Goal: Task Accomplishment & Management: Complete application form

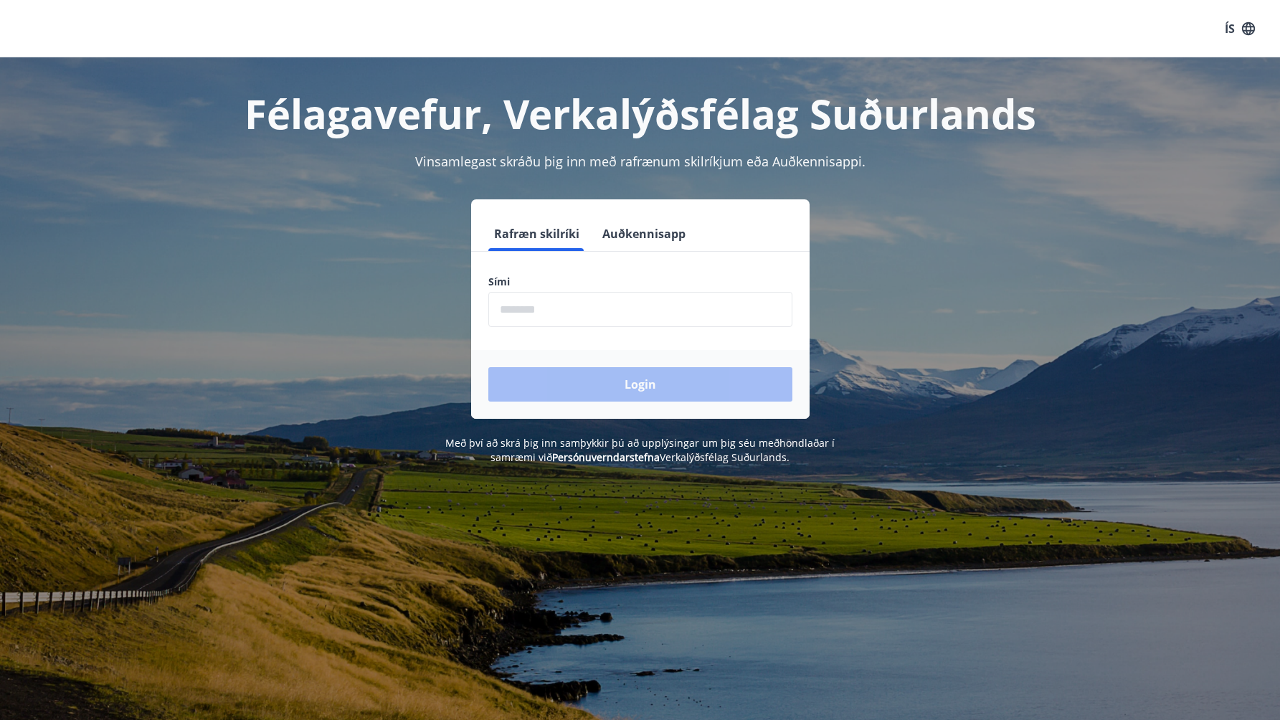
click at [554, 315] on input "phone" at bounding box center [641, 309] width 304 height 35
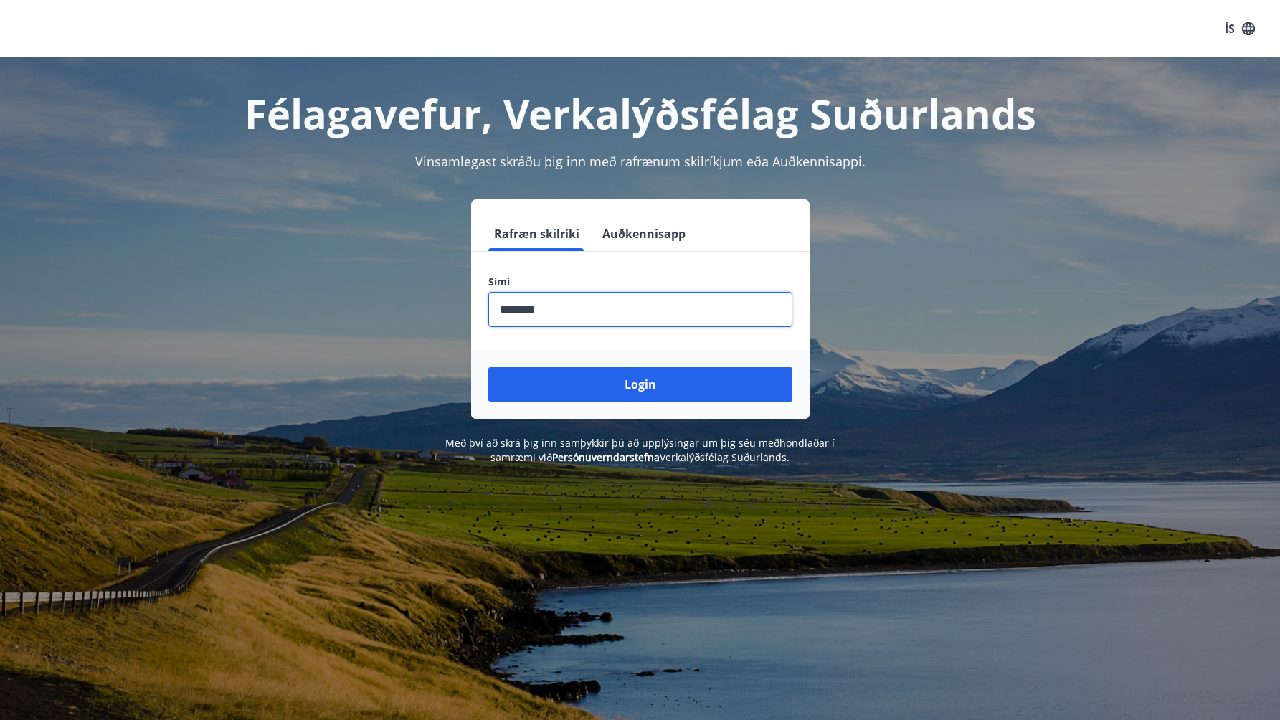
type input "********"
click at [489, 367] on button "Login" at bounding box center [641, 384] width 304 height 34
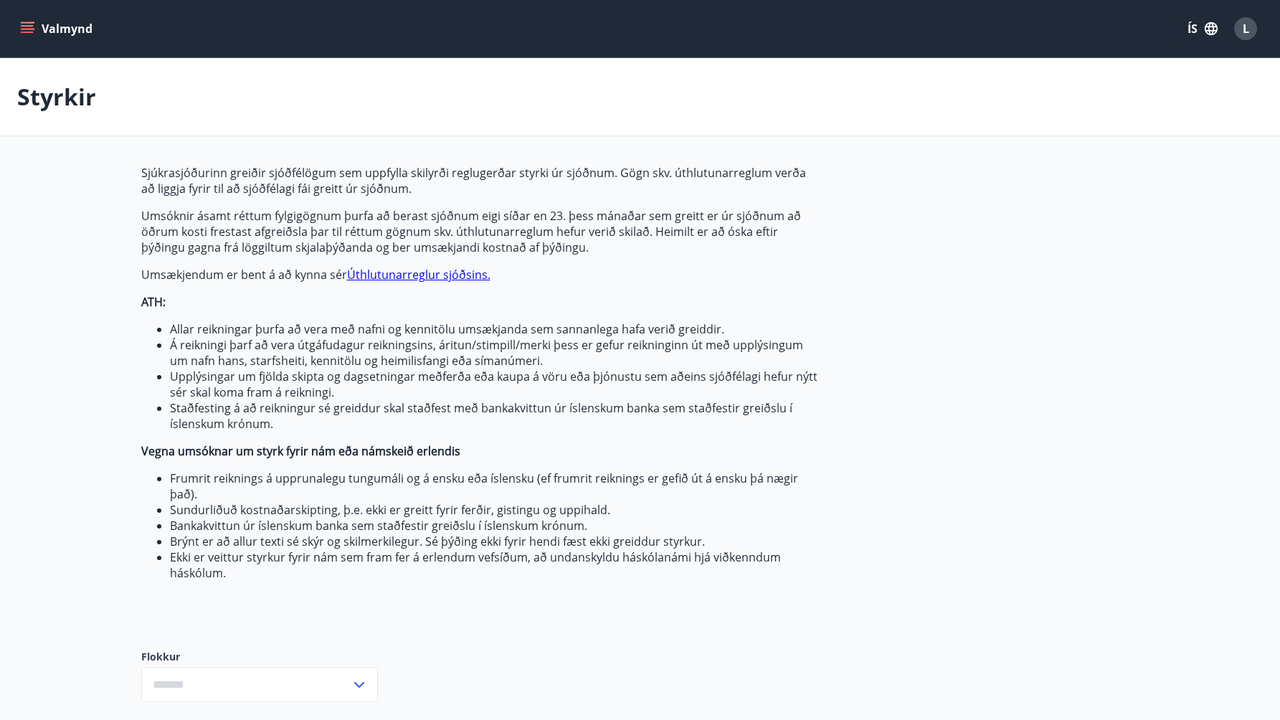
type input "***"
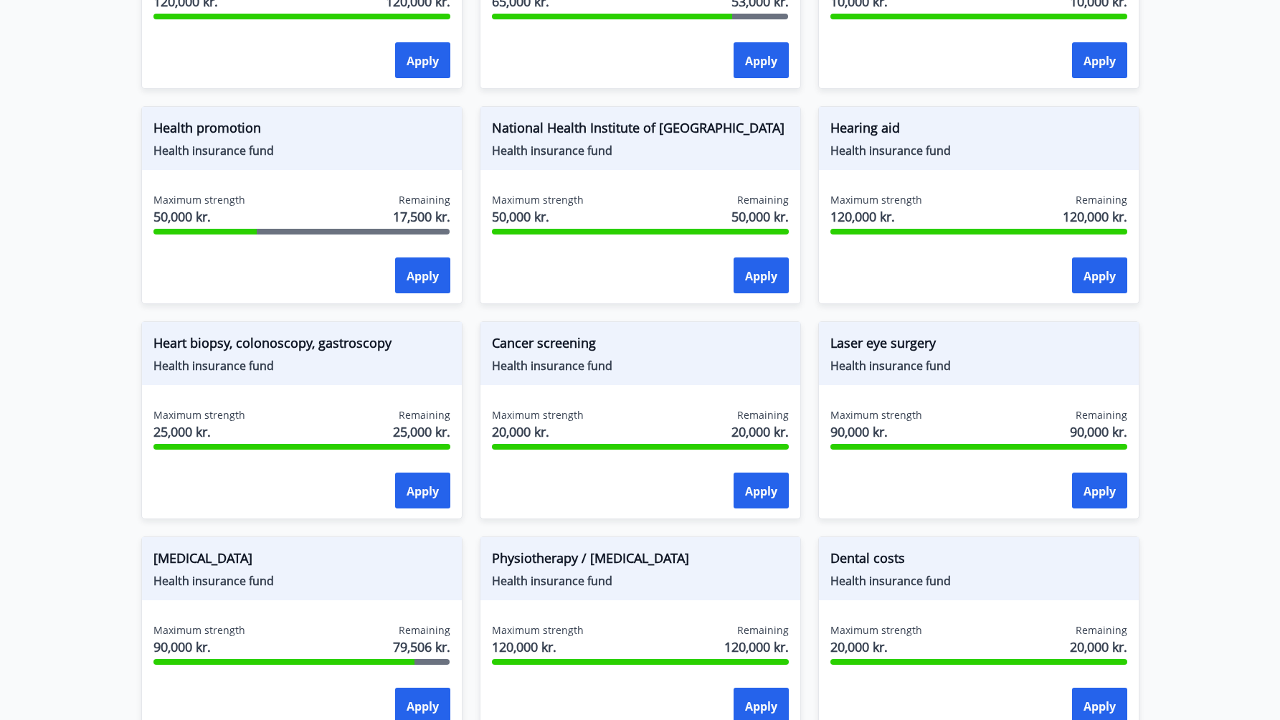
scroll to position [854, 0]
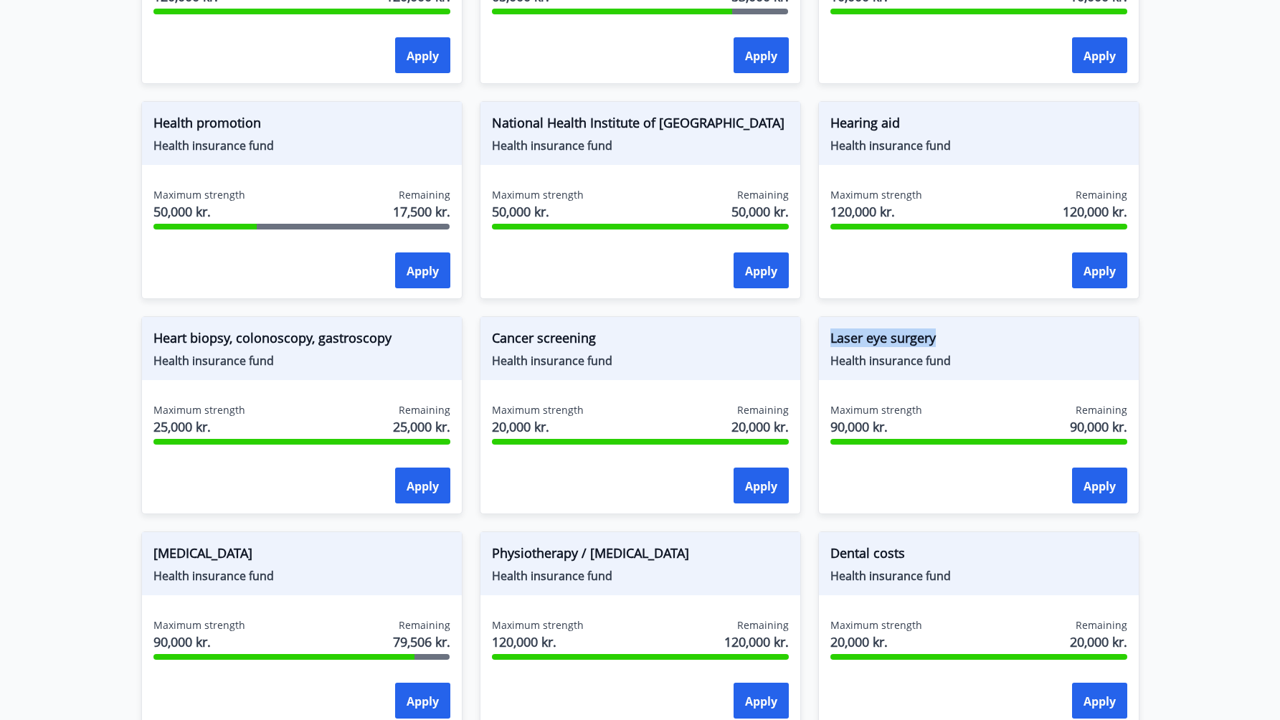
drag, startPoint x: 829, startPoint y: 340, endPoint x: 974, endPoint y: 349, distance: 145.2
click at [974, 349] on div "Laser eye surgery Health insurance fund" at bounding box center [979, 348] width 320 height 63
click at [974, 349] on span "Laser eye surgery" at bounding box center [979, 341] width 297 height 24
drag, startPoint x: 938, startPoint y: 338, endPoint x: 829, endPoint y: 341, distance: 109.1
click at [829, 341] on div "Laser eye surgery Health insurance fund" at bounding box center [979, 348] width 320 height 63
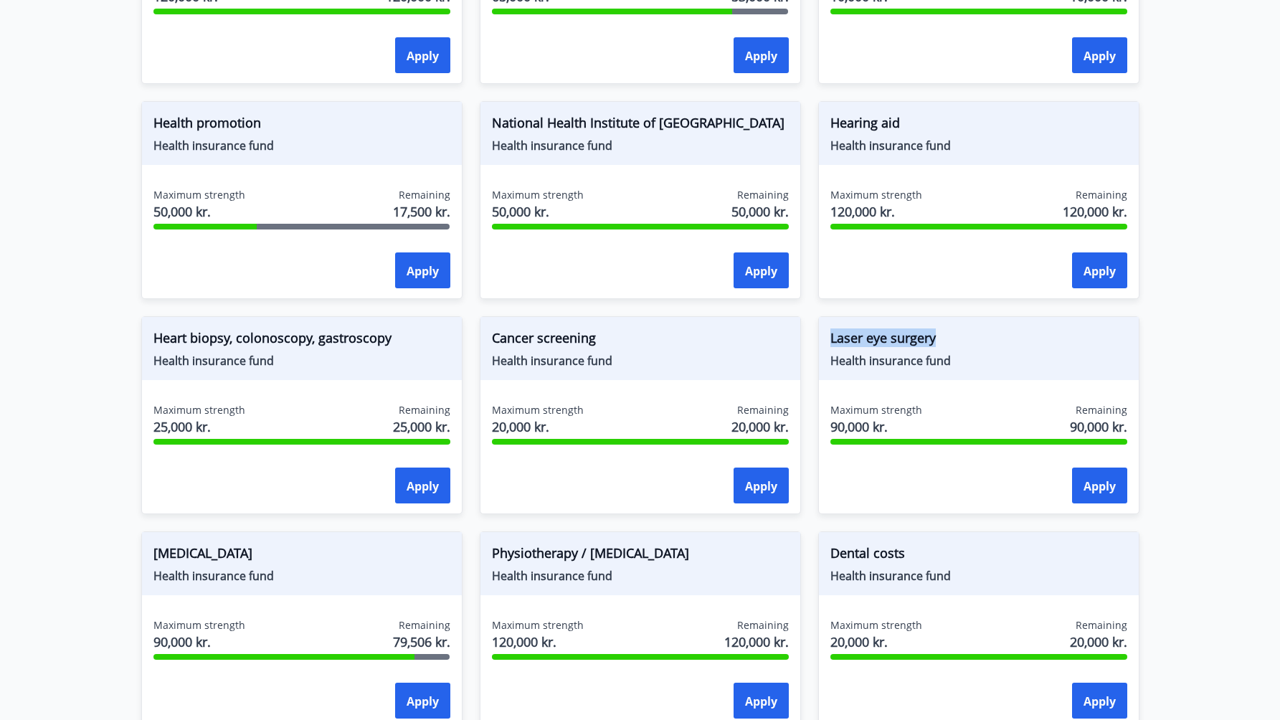
click at [829, 341] on div "Laser eye surgery Health insurance fund" at bounding box center [979, 348] width 320 height 63
drag, startPoint x: 829, startPoint y: 336, endPoint x: 941, endPoint y: 349, distance: 113.3
click at [941, 349] on div "Laser eye surgery Health insurance fund" at bounding box center [979, 348] width 320 height 63
click at [941, 349] on span "Laser eye surgery" at bounding box center [979, 341] width 297 height 24
drag, startPoint x: 940, startPoint y: 346, endPoint x: 816, endPoint y: 339, distance: 124.3
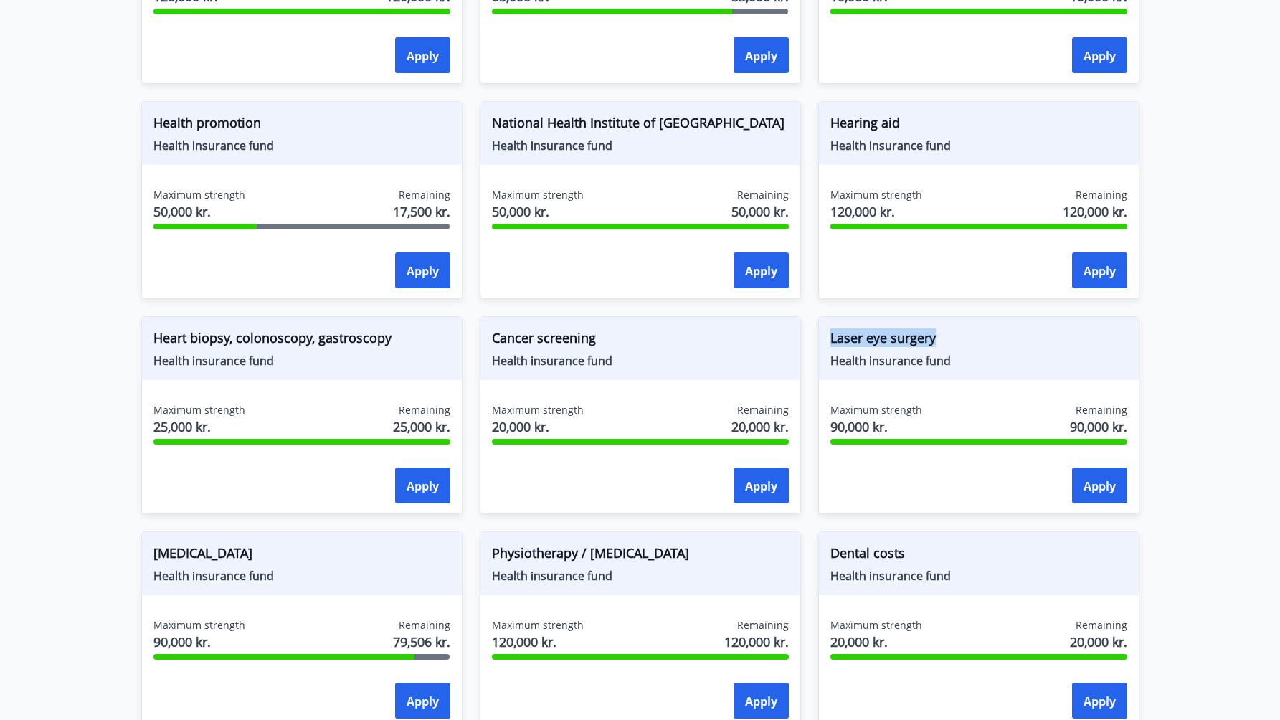
click at [816, 339] on div "Laser eye surgery Health insurance fund Maximum strength 90,000 kr. Remaining 9…" at bounding box center [970, 406] width 339 height 215
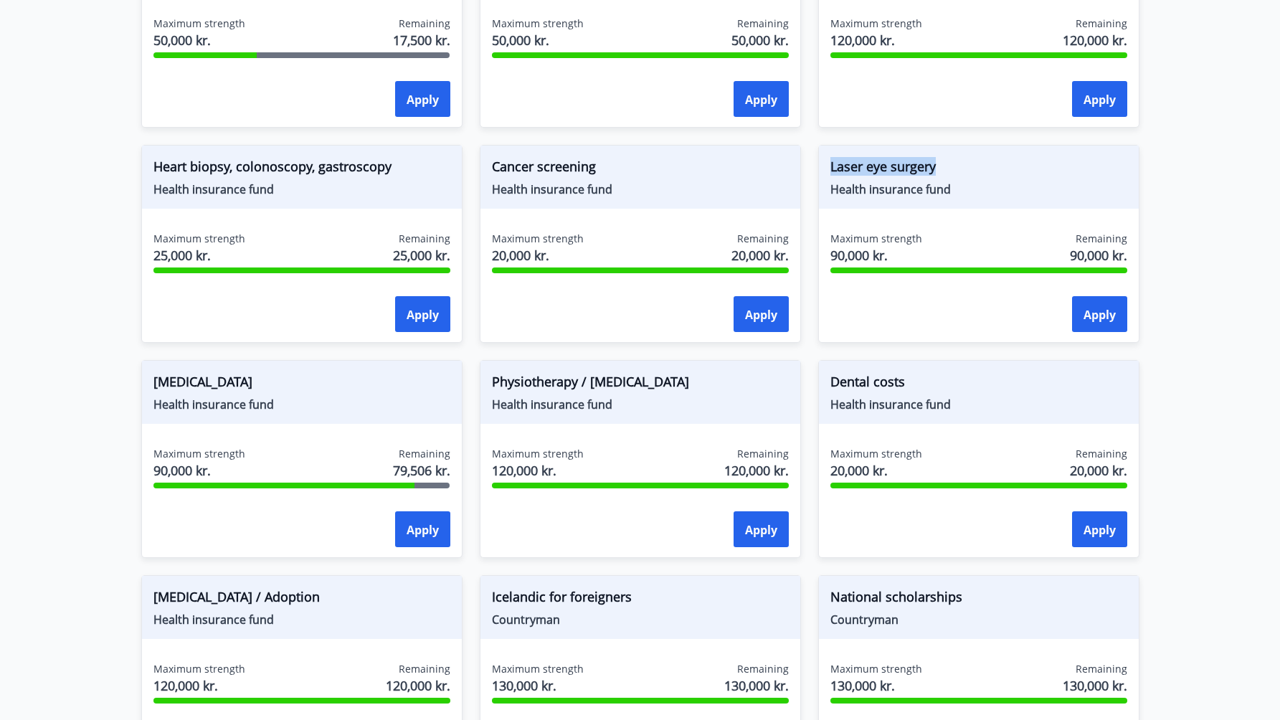
scroll to position [1027, 0]
click at [193, 382] on font "Psychotherapy" at bounding box center [203, 380] width 99 height 17
click at [397, 535] on button "Apply" at bounding box center [422, 529] width 55 height 36
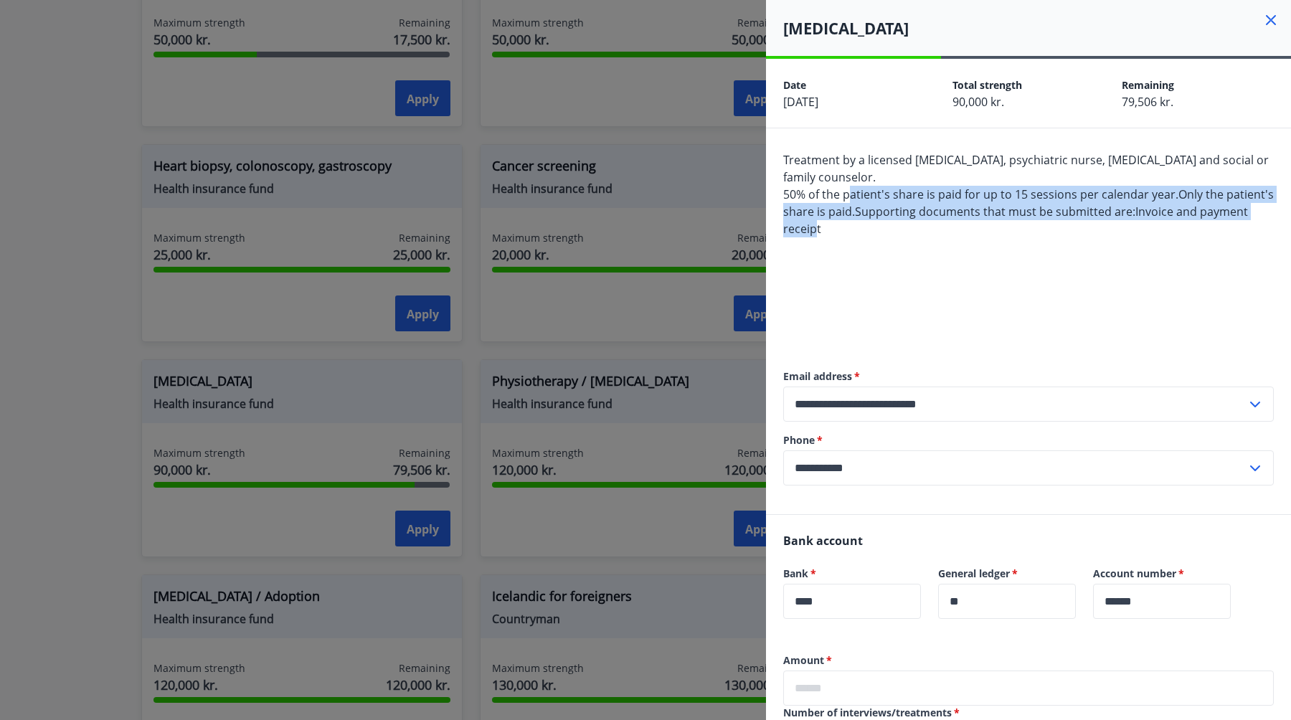
drag, startPoint x: 853, startPoint y: 201, endPoint x: 864, endPoint y: 220, distance: 22.2
click at [864, 220] on div "Treatment by a licensed psychologist, psychiatric nurse, psychiatrist and socia…" at bounding box center [1028, 245] width 491 height 189
drag, startPoint x: 872, startPoint y: 232, endPoint x: 838, endPoint y: 192, distance: 53.5
click at [838, 192] on div "Treatment by a licensed psychologist, psychiatric nurse, psychiatrist and socia…" at bounding box center [1028, 245] width 491 height 189
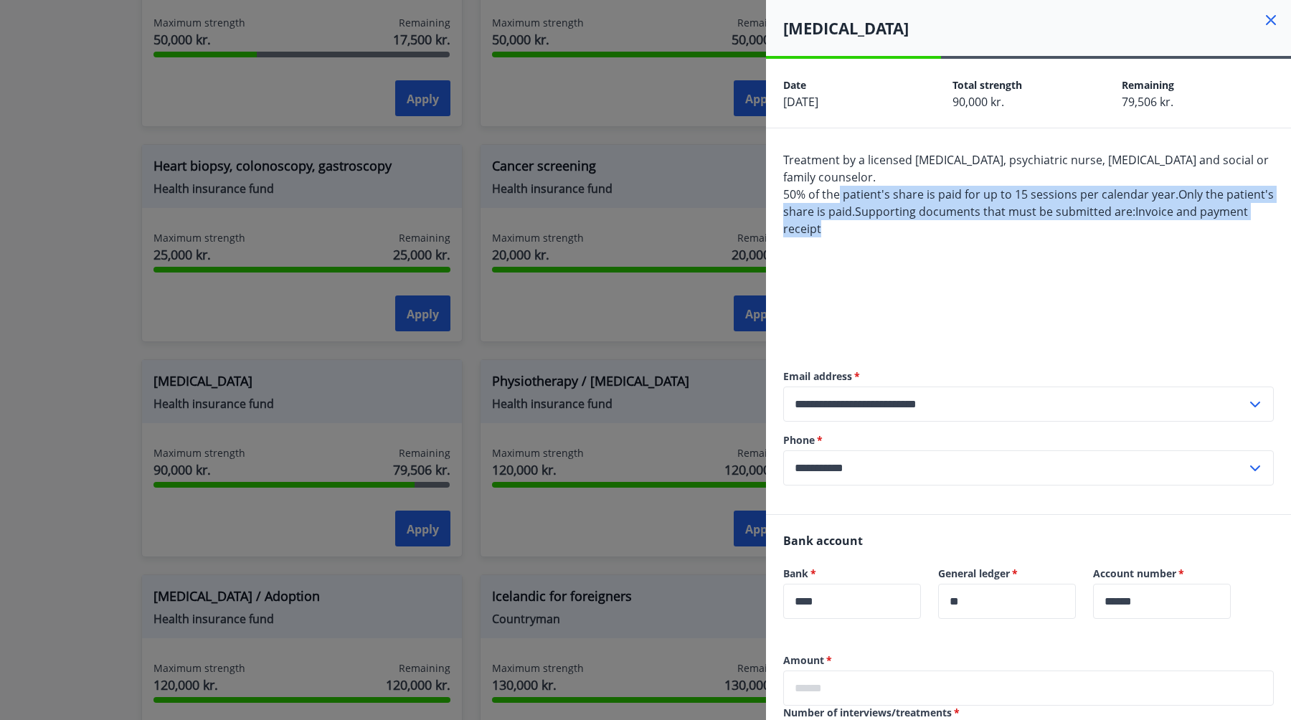
click at [838, 192] on font "50% of the patient's share is paid for up to 15 sessions per calendar year." at bounding box center [980, 195] width 395 height 16
drag, startPoint x: 851, startPoint y: 212, endPoint x: 893, endPoint y: 231, distance: 45.9
click at [893, 231] on div "Treatment by a licensed psychologist, psychiatric nurse, psychiatrist and socia…" at bounding box center [1028, 245] width 491 height 189
drag, startPoint x: 902, startPoint y: 232, endPoint x: 812, endPoint y: 192, distance: 99.2
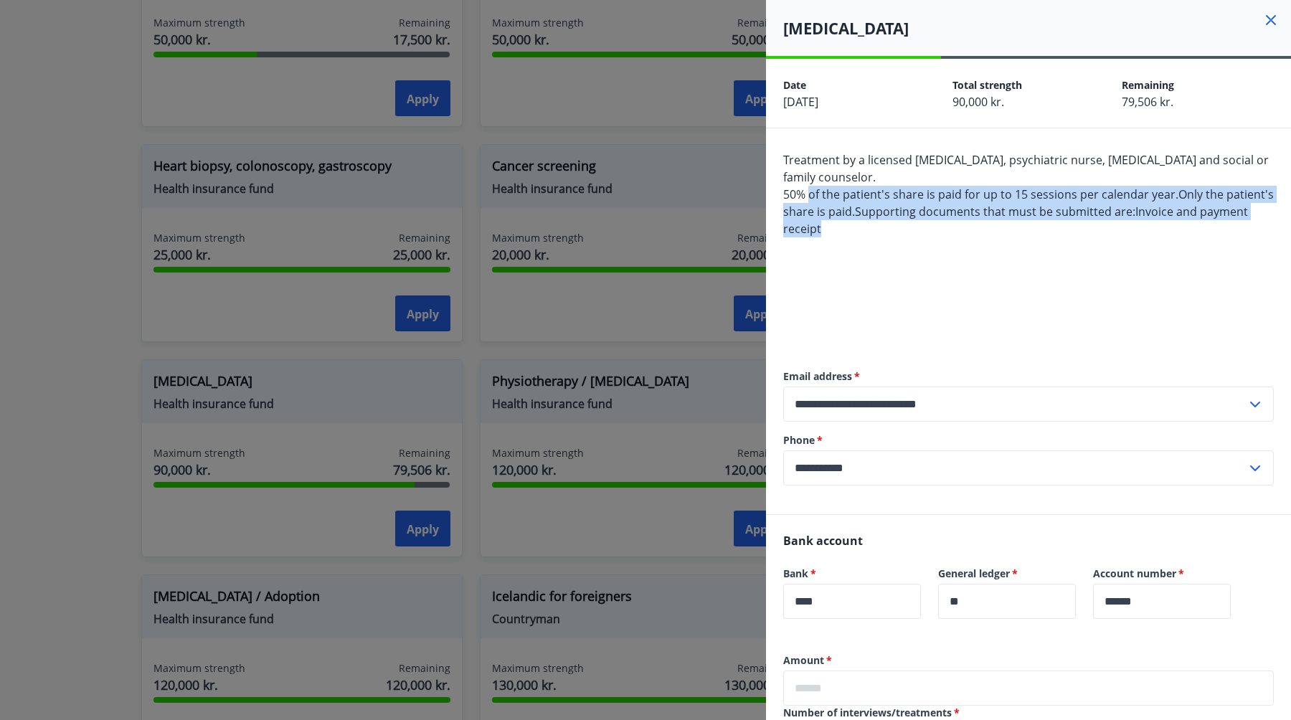
click at [812, 192] on div "Treatment by a licensed psychologist, psychiatric nurse, psychiatrist and socia…" at bounding box center [1028, 245] width 491 height 189
click at [812, 192] on font "50% of the patient's share is paid for up to 15 sessions per calendar year." at bounding box center [980, 195] width 395 height 16
drag, startPoint x: 810, startPoint y: 191, endPoint x: 845, endPoint y: 225, distance: 49.2
click at [845, 225] on font "50% of the patient's share is paid for up to 15 sessions per calendar year. Onl…" at bounding box center [1028, 212] width 491 height 50
click at [846, 225] on font "Invoice and payment receipt" at bounding box center [1015, 220] width 465 height 33
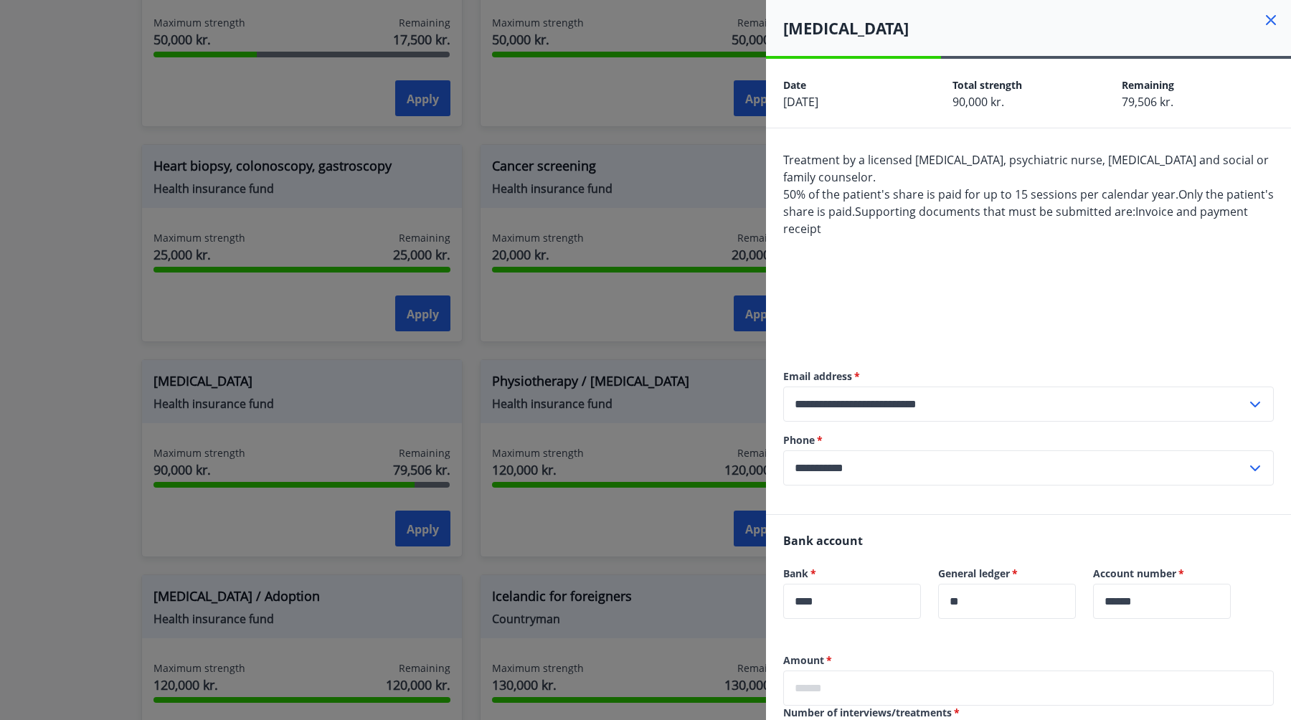
click at [104, 281] on div at bounding box center [645, 360] width 1291 height 720
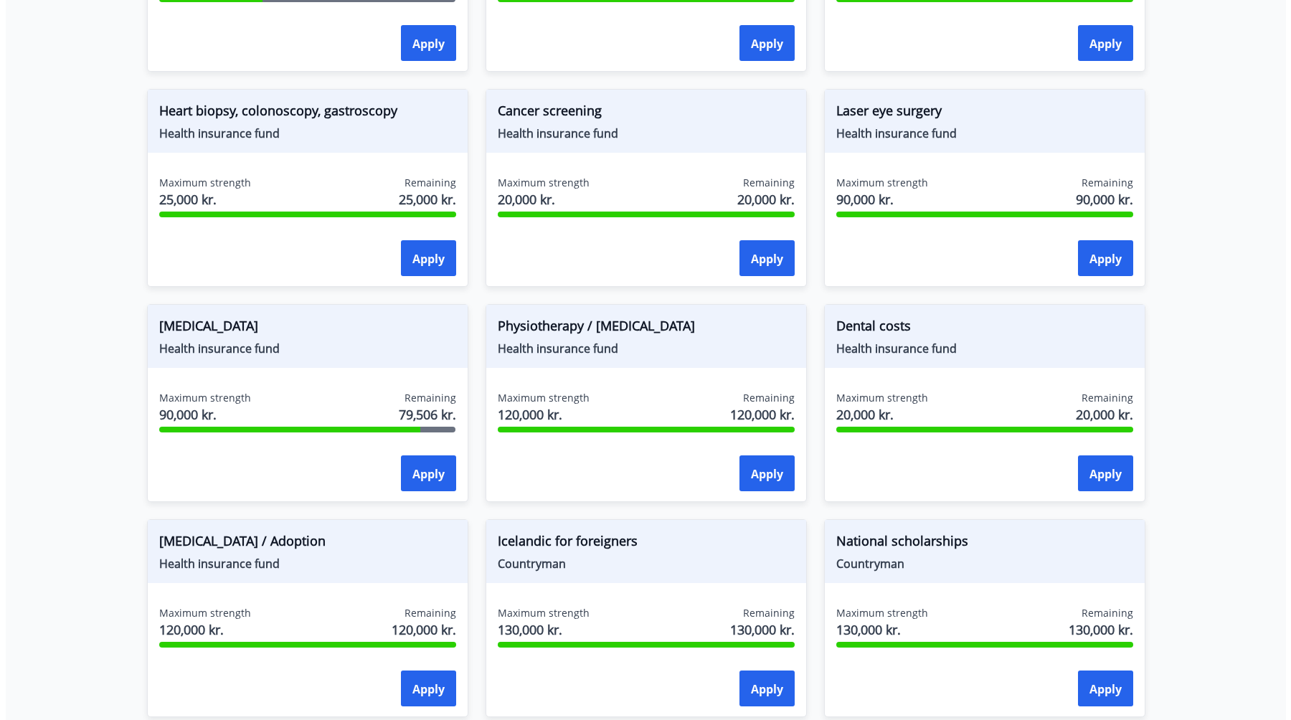
scroll to position [1217, 0]
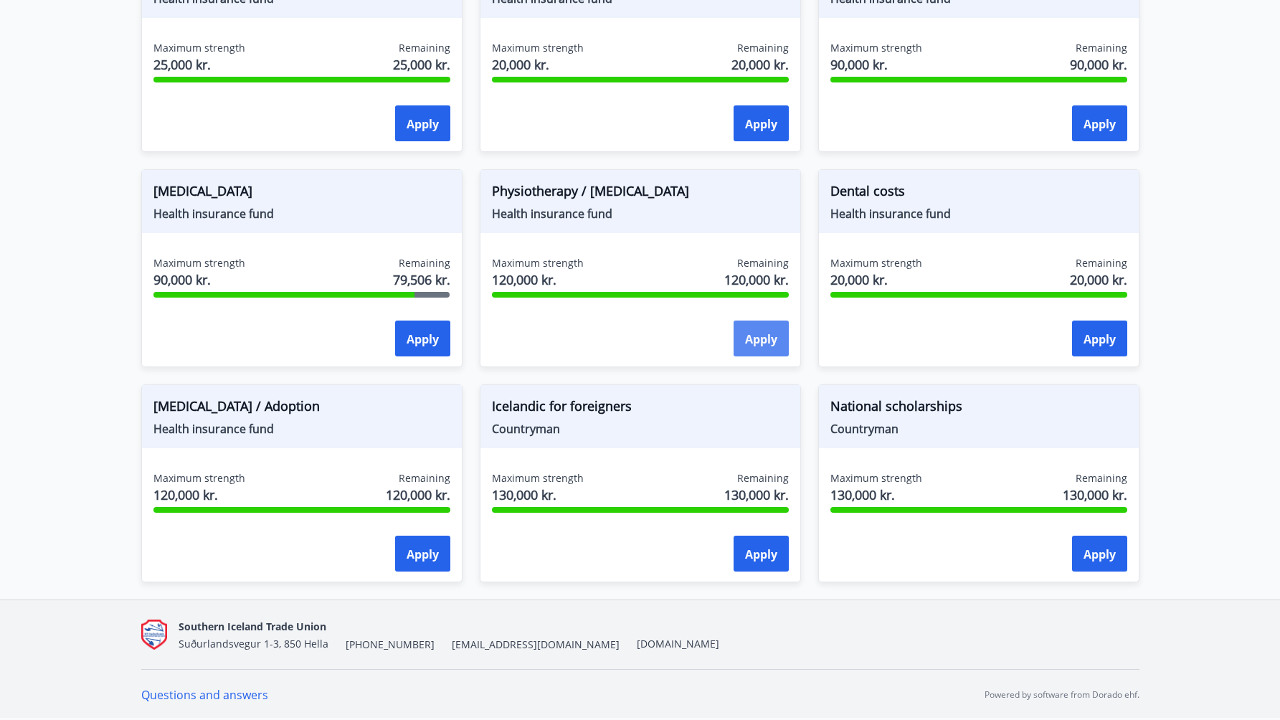
click at [741, 343] on button "Apply" at bounding box center [761, 339] width 55 height 36
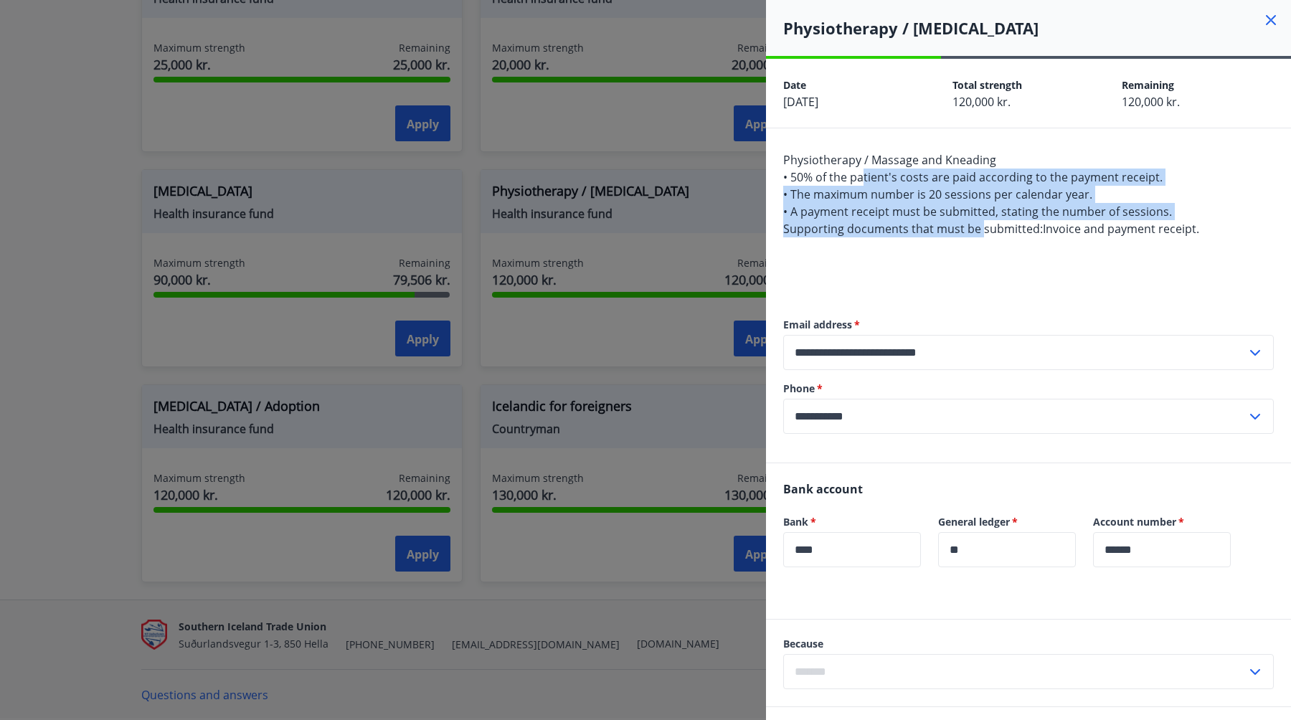
drag, startPoint x: 863, startPoint y: 173, endPoint x: 981, endPoint y: 229, distance: 130.9
click at [981, 229] on span "Physiotherapy / Massage and Kneading • 50% of the patient's costs are paid acco…" at bounding box center [991, 194] width 416 height 85
click at [981, 229] on font "Supporting documents that must be submitted:" at bounding box center [913, 229] width 260 height 16
drag, startPoint x: 1184, startPoint y: 235, endPoint x: 846, endPoint y: 158, distance: 347.3
click at [846, 158] on span "Physiotherapy / Massage and Kneading • 50% of the patient's costs are paid acco…" at bounding box center [991, 194] width 416 height 85
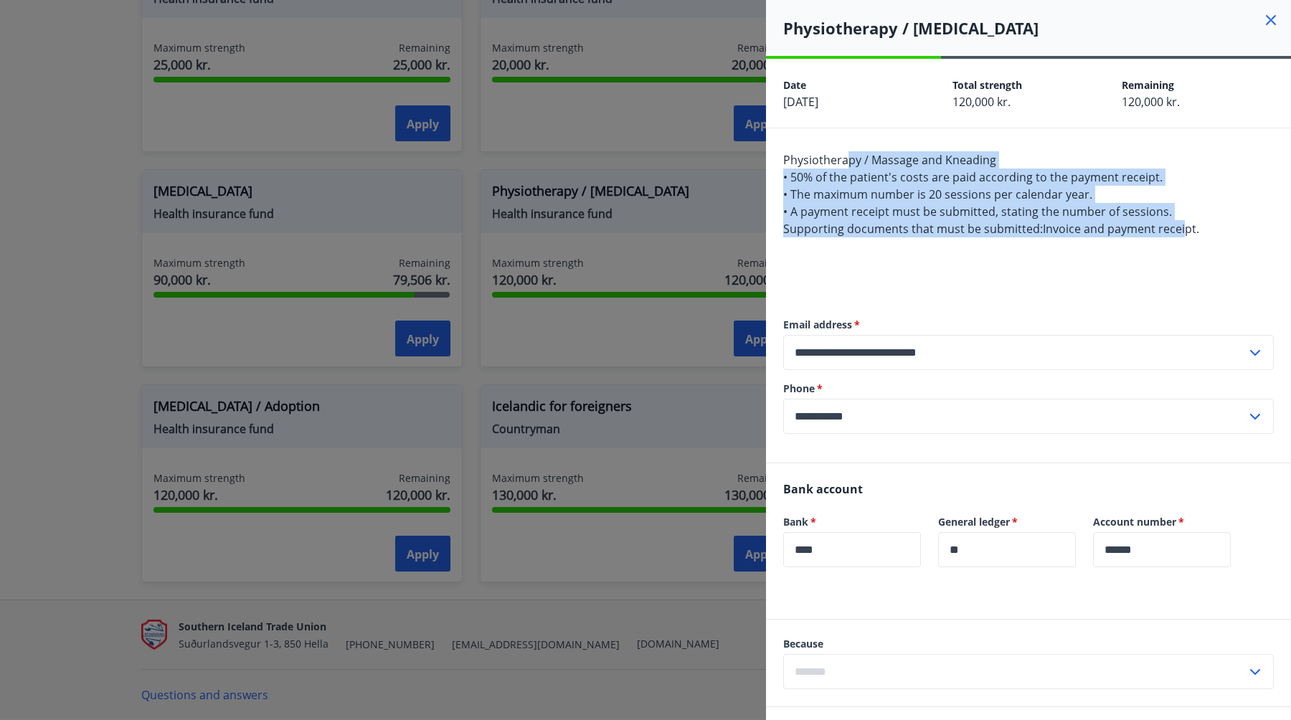
click at [846, 158] on font "Physiotherapy / Massage and Kneading" at bounding box center [889, 160] width 213 height 16
drag, startPoint x: 844, startPoint y: 157, endPoint x: 1073, endPoint y: 232, distance: 240.7
click at [1073, 232] on span "Physiotherapy / Massage and Kneading • 50% of the patient's costs are paid acco…" at bounding box center [991, 194] width 416 height 85
click at [1073, 232] on font "Invoice and payment receipt." at bounding box center [1121, 229] width 156 height 16
drag, startPoint x: 1166, startPoint y: 235, endPoint x: 935, endPoint y: 169, distance: 240.9
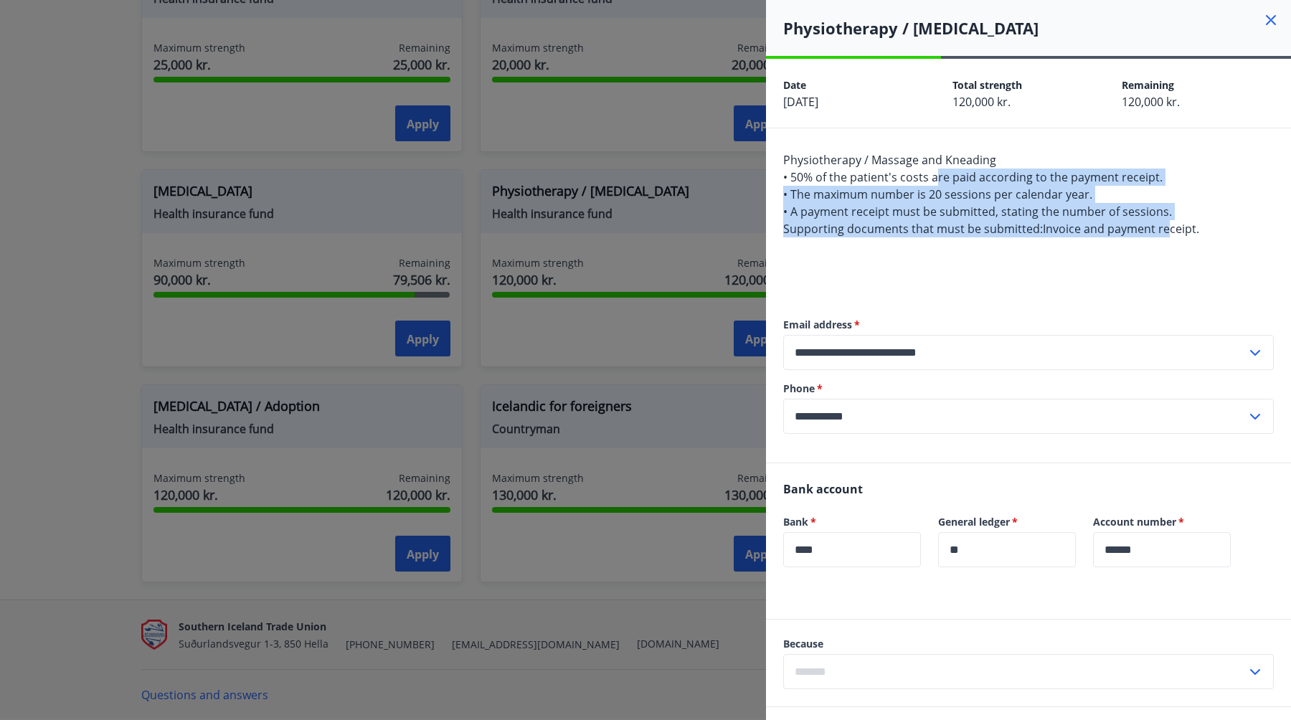
click at [935, 169] on span "Physiotherapy / Massage and Kneading • 50% of the patient's costs are paid acco…" at bounding box center [991, 194] width 416 height 85
click at [935, 169] on font "• 50% of the patient's costs are paid according to the payment receipt." at bounding box center [972, 177] width 379 height 16
